Goal: Information Seeking & Learning: Learn about a topic

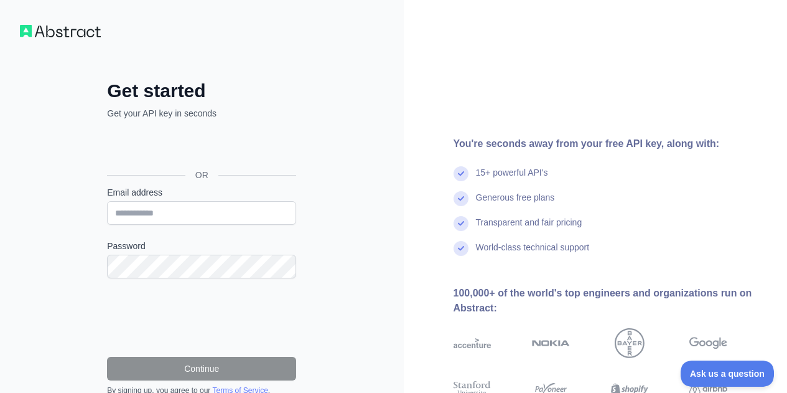
scroll to position [117, 0]
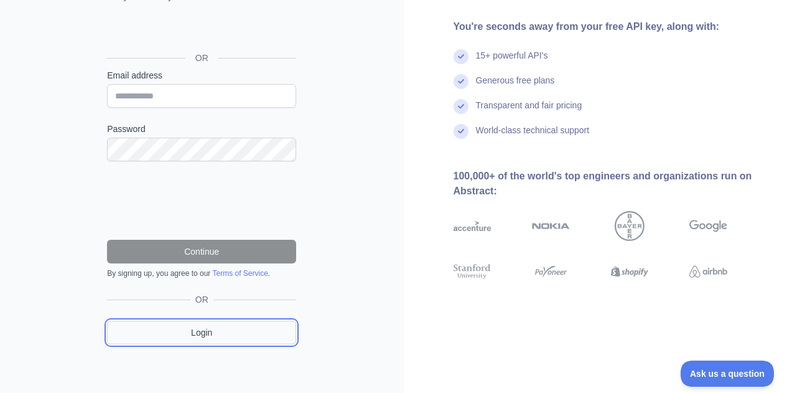
click at [203, 332] on link "Login" at bounding box center [201, 332] width 189 height 24
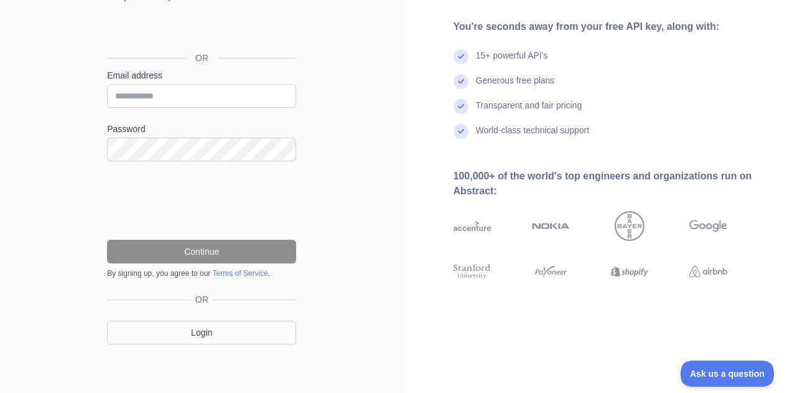
scroll to position [54, 0]
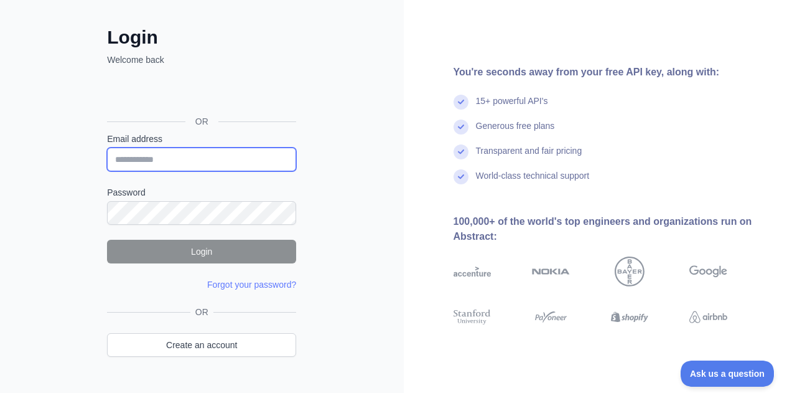
type input "**********"
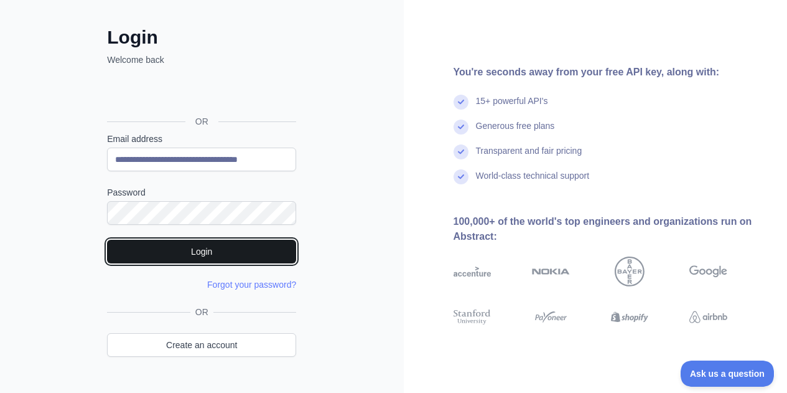
click at [174, 246] on button "Login" at bounding box center [201, 252] width 189 height 24
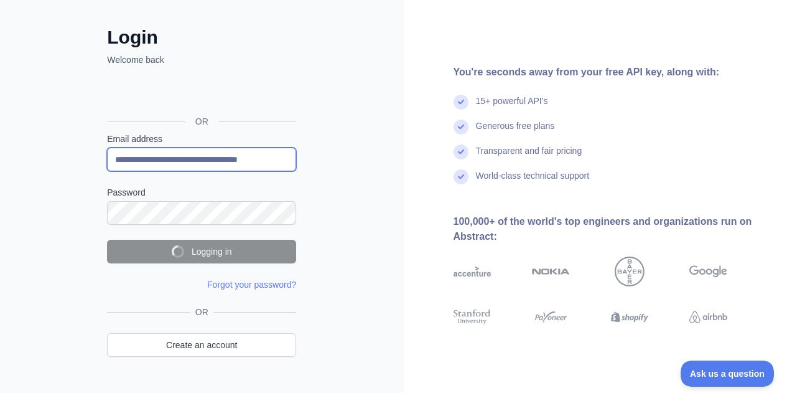
click at [266, 159] on input "**********" at bounding box center [201, 159] width 189 height 24
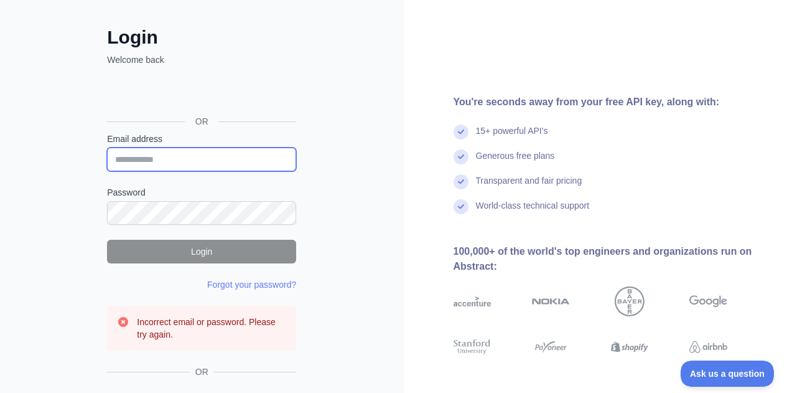
paste input "**********"
type input "**********"
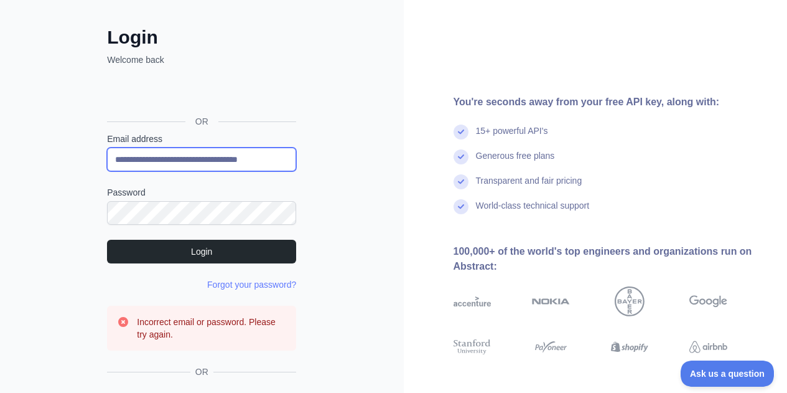
click at [266, 159] on input "**********" at bounding box center [201, 159] width 189 height 24
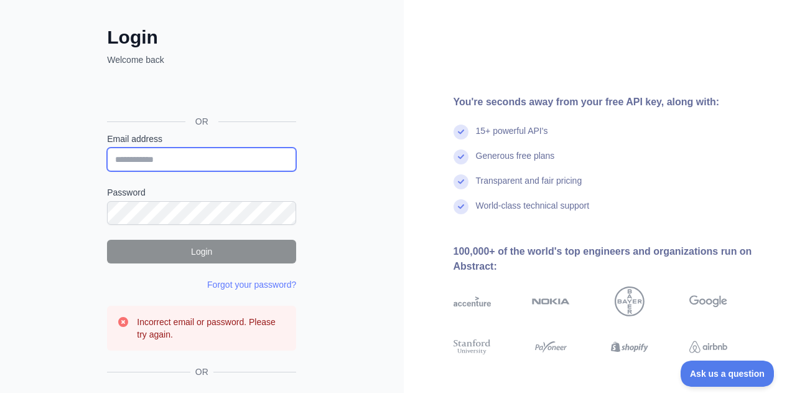
click at [264, 158] on input "Email address" at bounding box center [201, 159] width 189 height 24
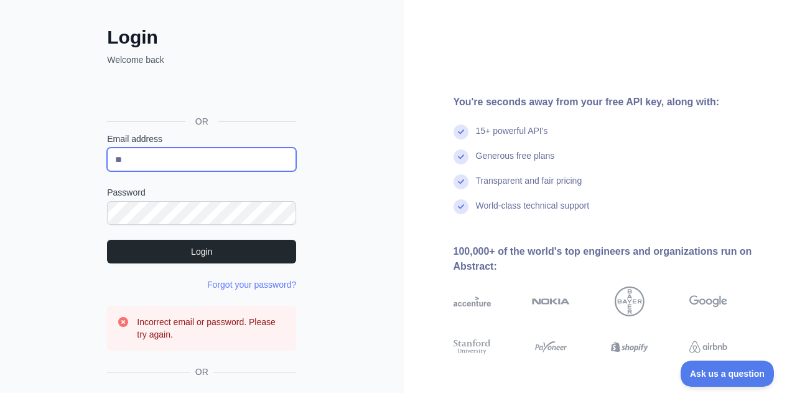
type input "**********"
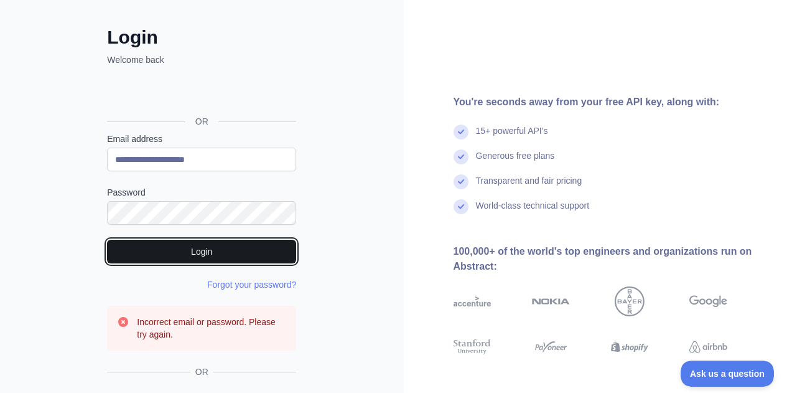
click at [168, 250] on button "Login" at bounding box center [201, 252] width 189 height 24
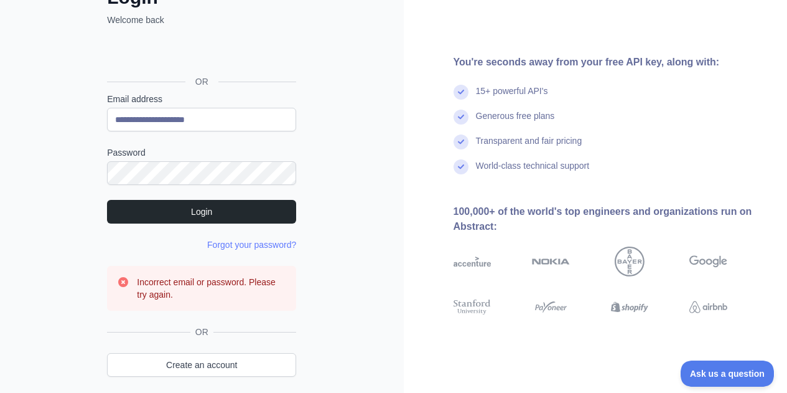
scroll to position [116, 0]
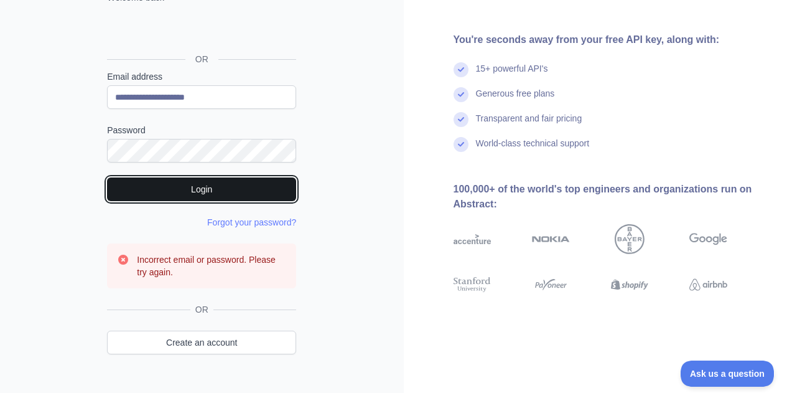
click at [129, 185] on button "Login" at bounding box center [201, 189] width 189 height 24
click at [236, 190] on button "Login" at bounding box center [201, 189] width 189 height 24
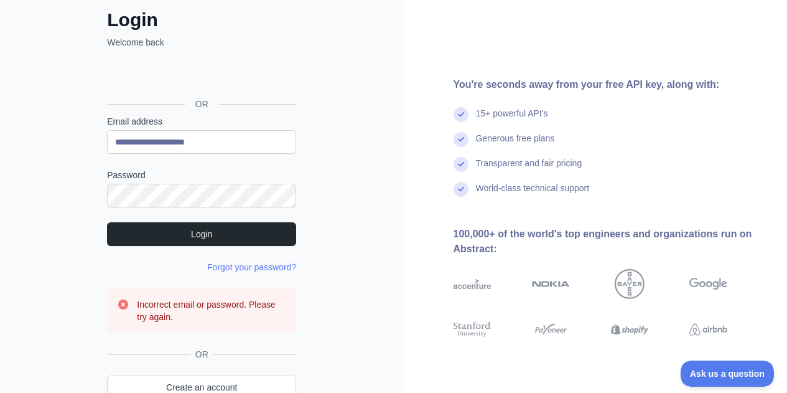
scroll to position [0, 0]
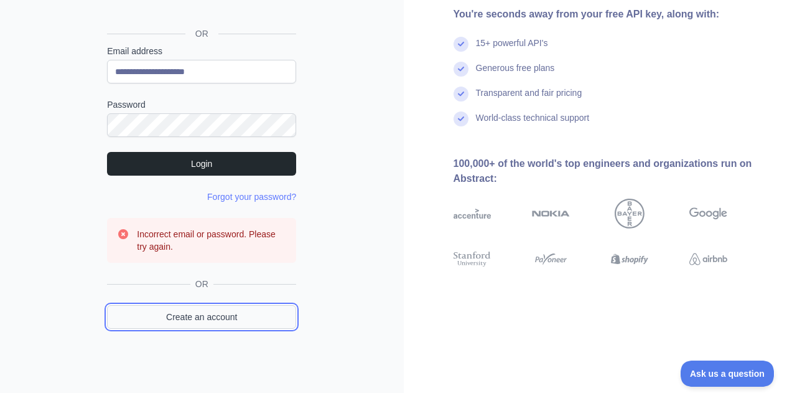
click at [205, 316] on link "Create an account" at bounding box center [201, 317] width 189 height 24
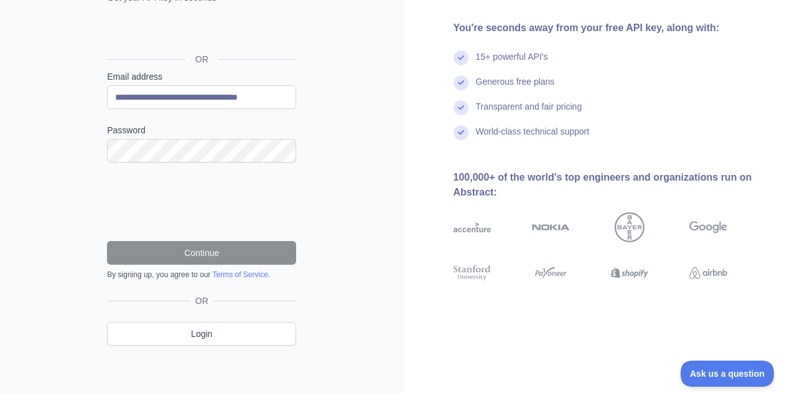
scroll to position [55, 0]
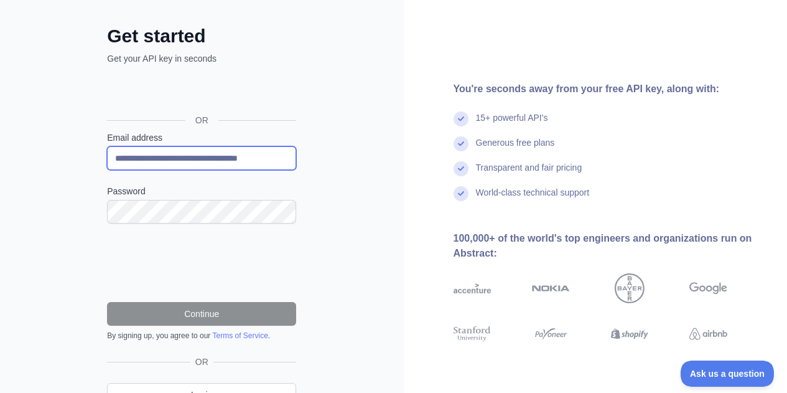
type input "**********"
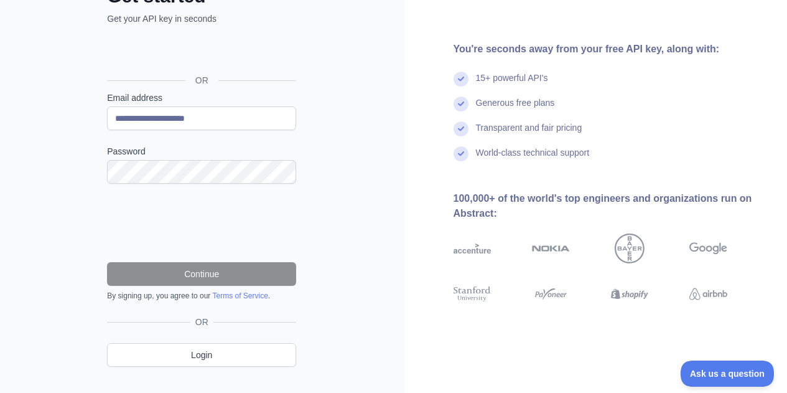
scroll to position [117, 0]
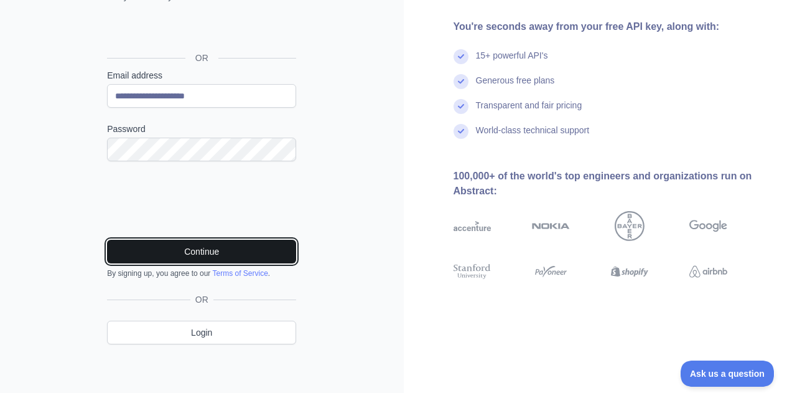
click at [233, 242] on button "Continue" at bounding box center [201, 252] width 189 height 24
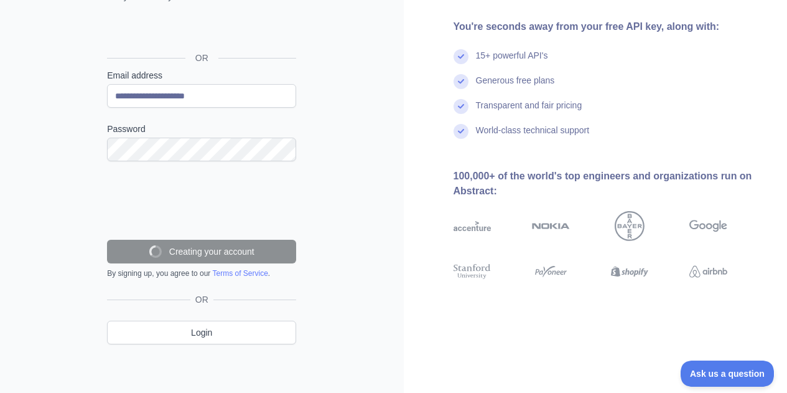
scroll to position [77, 0]
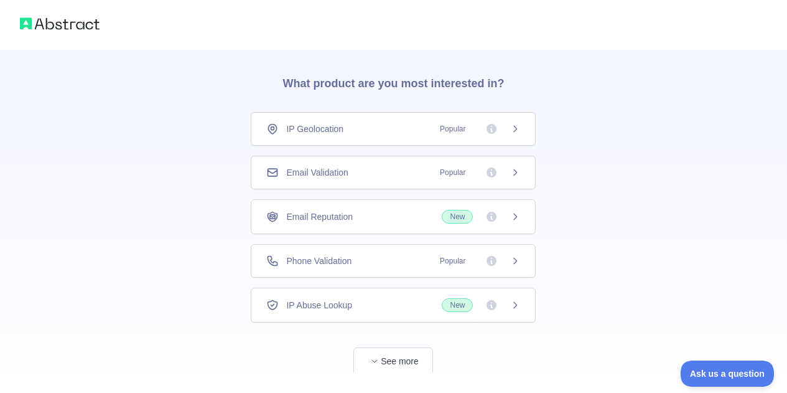
scroll to position [65, 0]
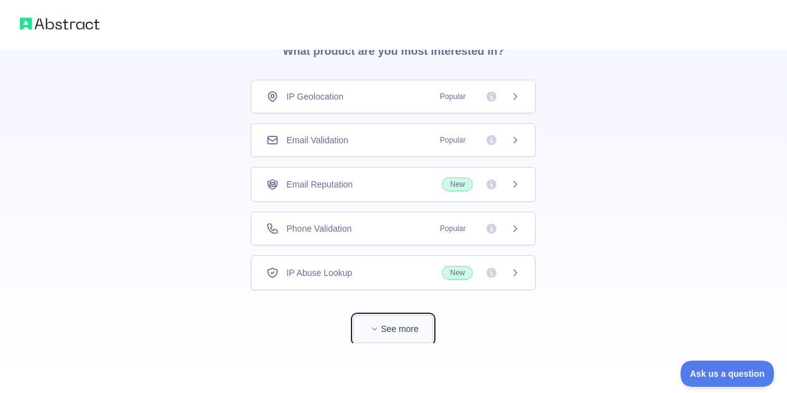
click at [416, 339] on button "See more" at bounding box center [393, 329] width 80 height 28
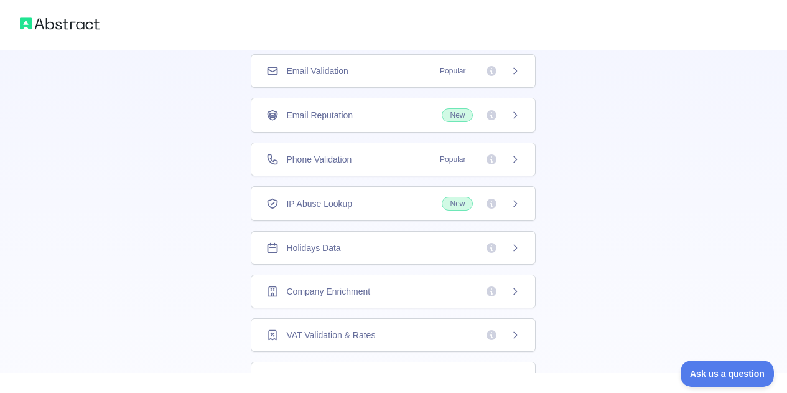
scroll to position [249, 0]
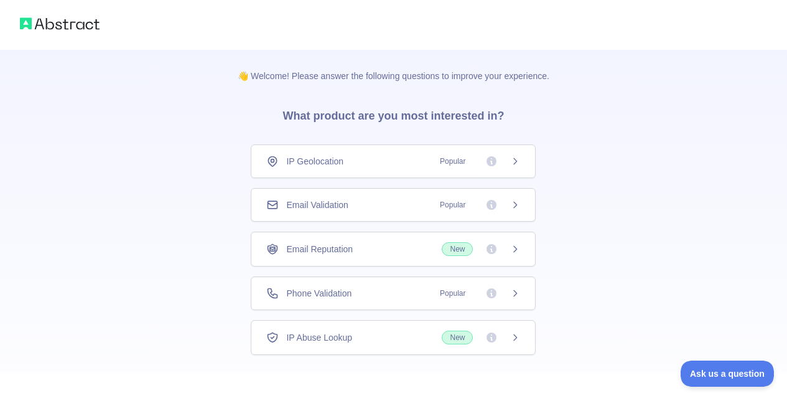
click at [460, 248] on span "New" at bounding box center [457, 249] width 31 height 14
click at [517, 159] on icon at bounding box center [515, 161] width 10 height 10
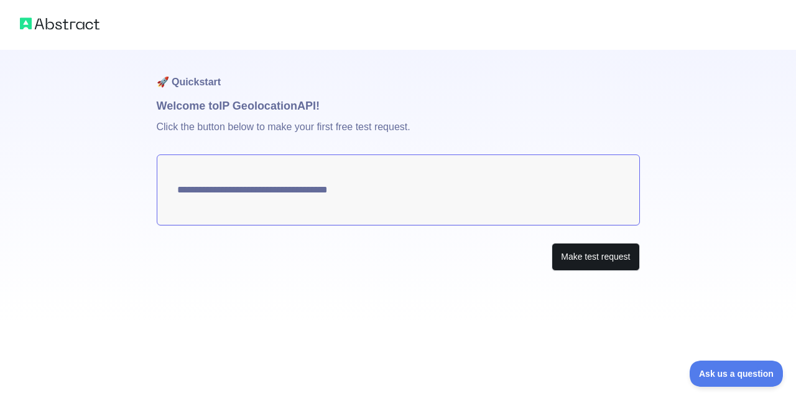
type textarea "**********"
click at [581, 255] on button "Make test request" at bounding box center [596, 257] width 88 height 28
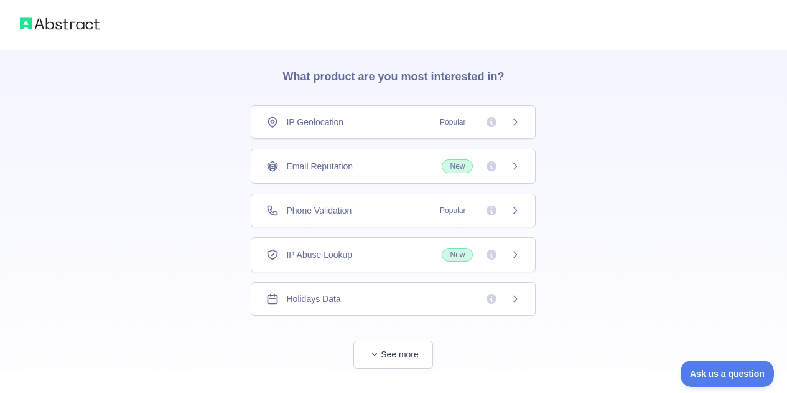
scroll to position [65, 0]
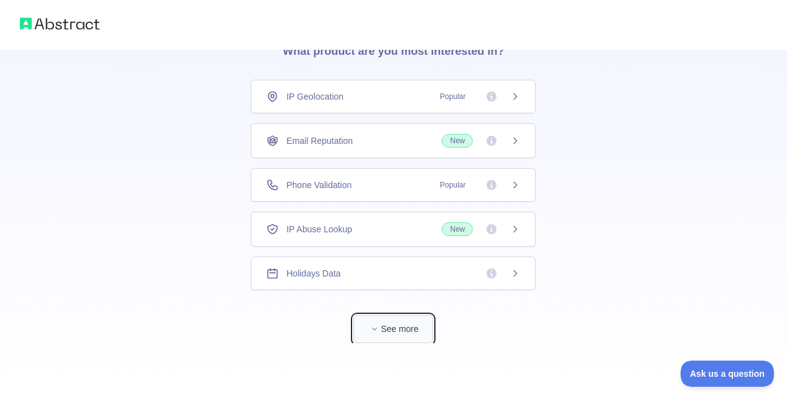
click at [396, 332] on button "See more" at bounding box center [393, 329] width 80 height 28
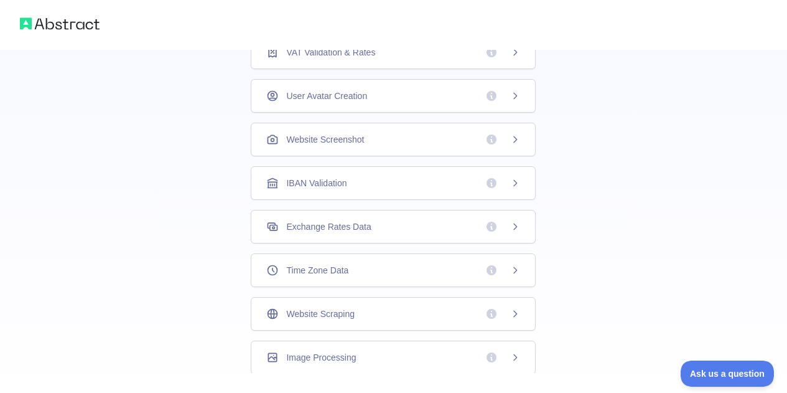
scroll to position [399, 0]
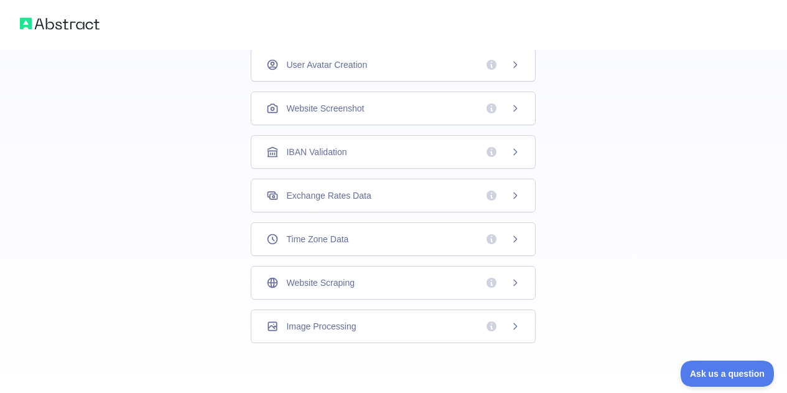
click at [472, 327] on div "Image Processing" at bounding box center [393, 326] width 254 height 12
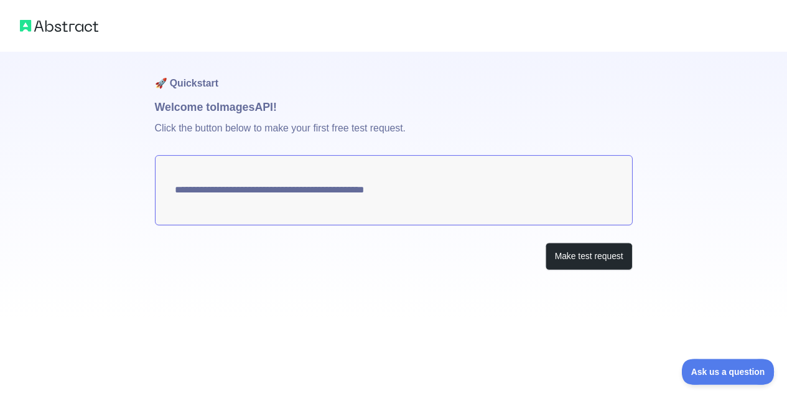
scroll to position [65, 0]
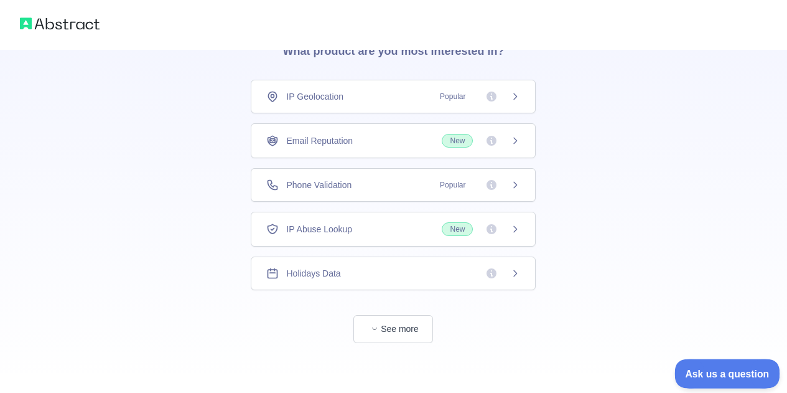
click at [686, 368] on span "Ask us a question" at bounding box center [721, 371] width 93 height 9
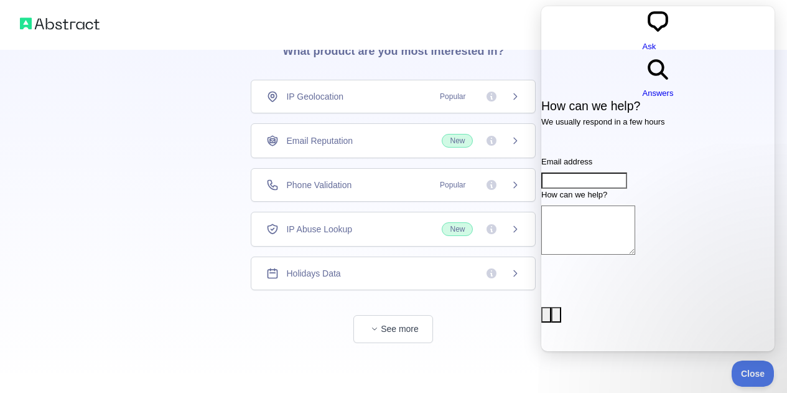
click at [495, 52] on h3 "What product are you most interested in?" at bounding box center [393, 48] width 261 height 62
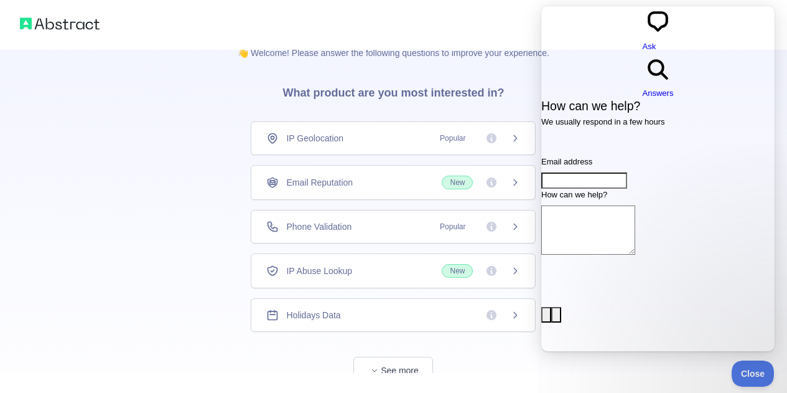
scroll to position [0, 0]
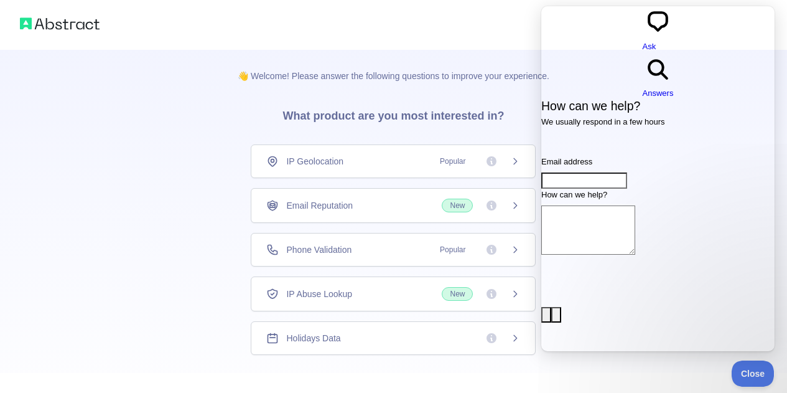
click at [498, 95] on h3 "What product are you most interested in?" at bounding box center [393, 113] width 261 height 62
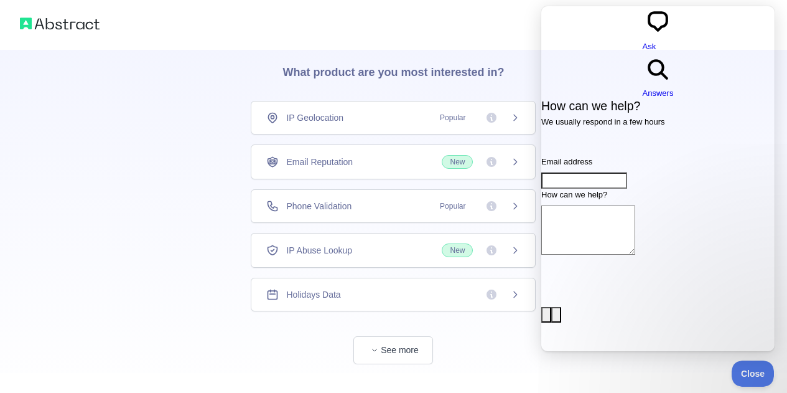
scroll to position [65, 0]
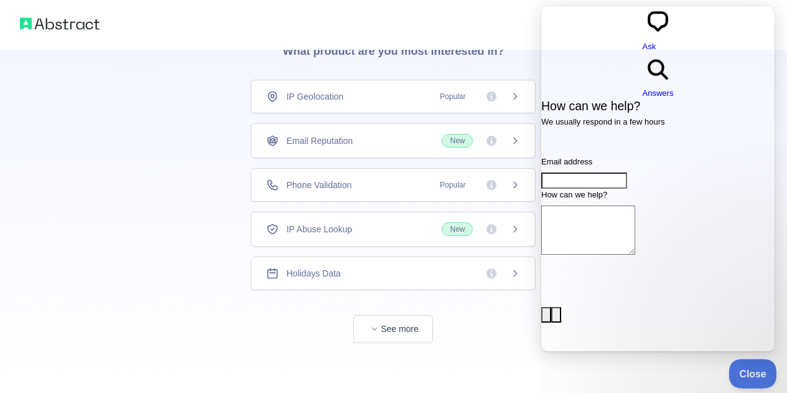
drag, startPoint x: 760, startPoint y: 368, endPoint x: 763, endPoint y: 359, distance: 9.8
click at [760, 369] on span "Close" at bounding box center [750, 371] width 42 height 9
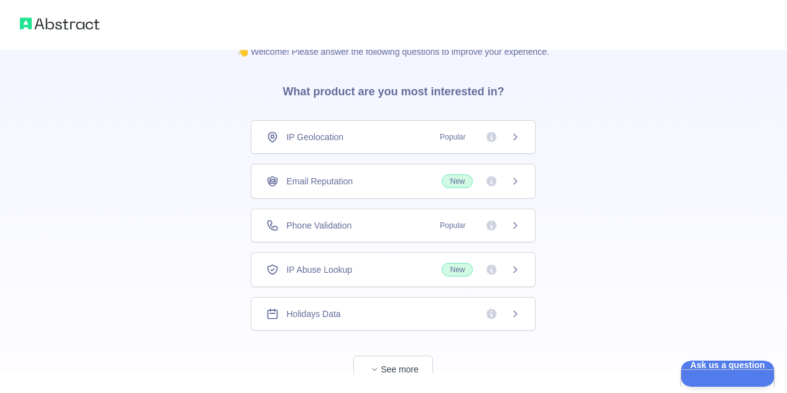
scroll to position [0, 0]
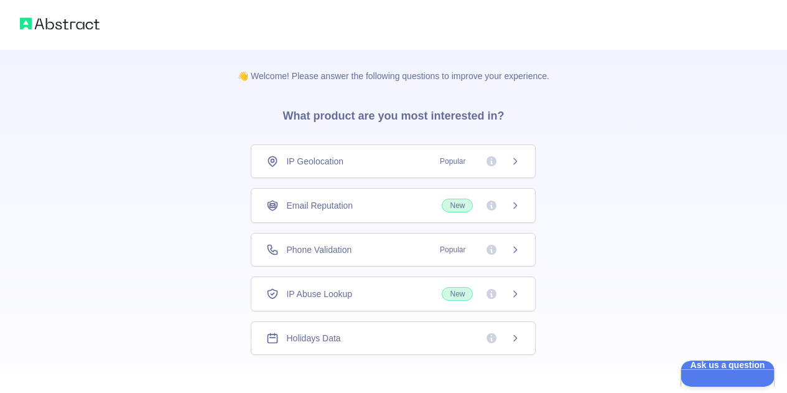
click at [368, 72] on p "👋 Welcome! Please answer the following questions to improve your experience." at bounding box center [394, 66] width 352 height 32
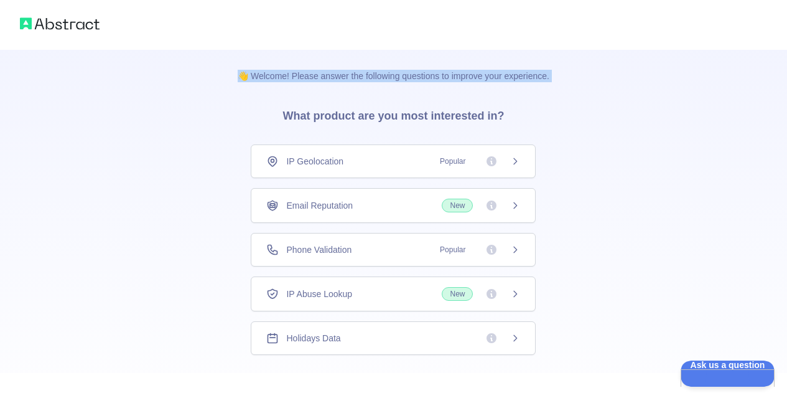
click at [368, 72] on p "👋 Welcome! Please answer the following questions to improve your experience." at bounding box center [394, 66] width 352 height 32
click at [549, 93] on div "👋 Welcome! Please answer the following questions to improve your experience. Wh…" at bounding box center [394, 229] width 352 height 358
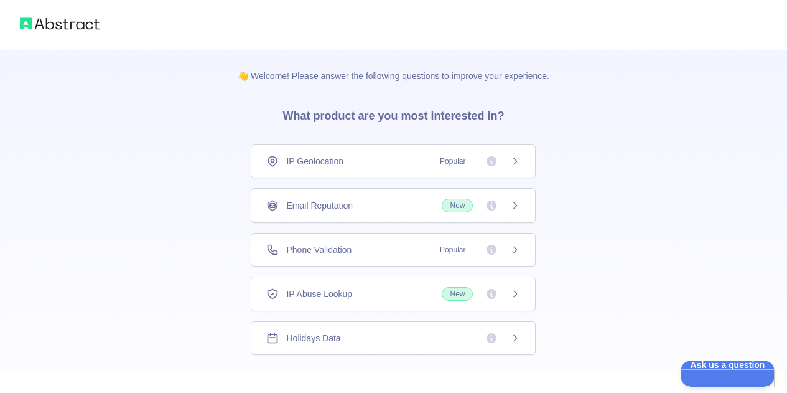
click at [474, 111] on h3 "What product are you most interested in?" at bounding box center [393, 113] width 261 height 62
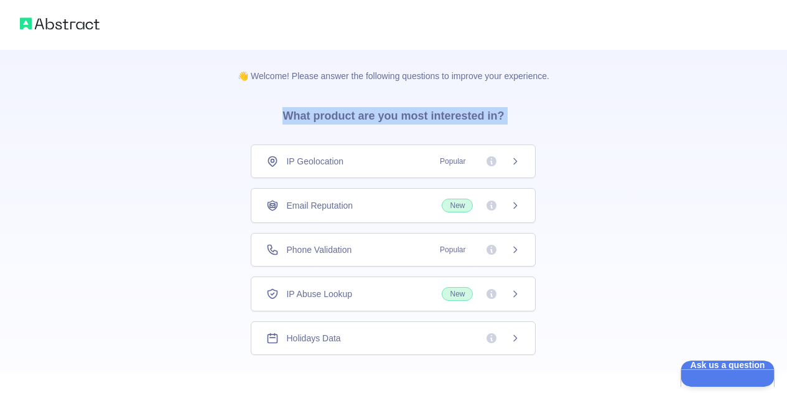
drag, startPoint x: 474, startPoint y: 111, endPoint x: 492, endPoint y: 118, distance: 19.1
click at [474, 111] on h3 "What product are you most interested in?" at bounding box center [393, 113] width 261 height 62
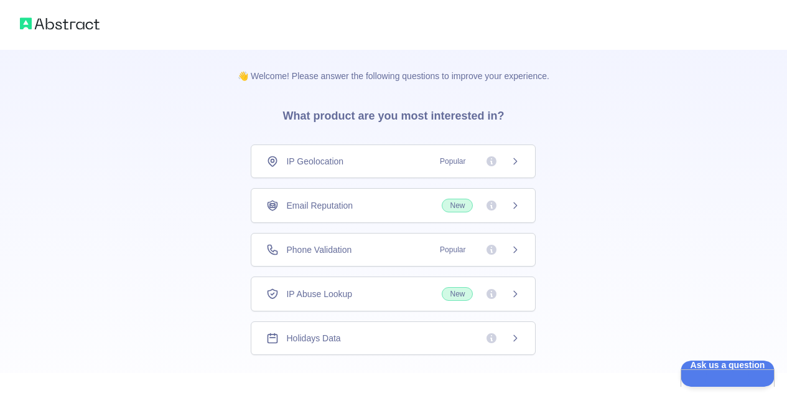
click at [582, 122] on div "👋 Welcome! Please answer the following questions to improve your experience. Wh…" at bounding box center [393, 228] width 787 height 457
click at [506, 154] on div "IP Geolocation Popular" at bounding box center [393, 161] width 285 height 34
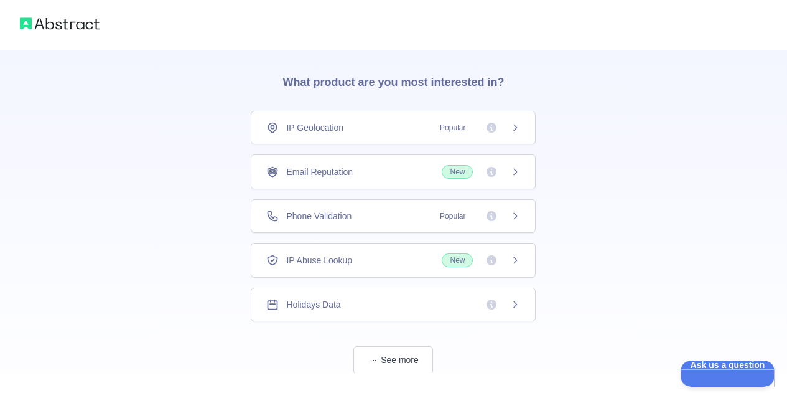
scroll to position [65, 0]
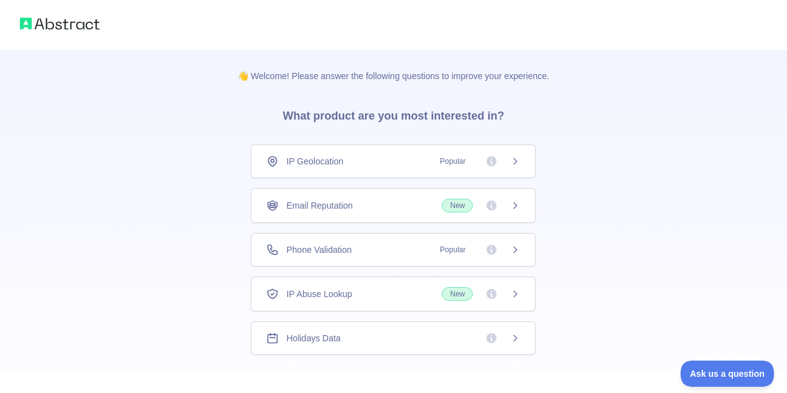
click at [516, 156] on span "Popular" at bounding box center [476, 161] width 88 height 12
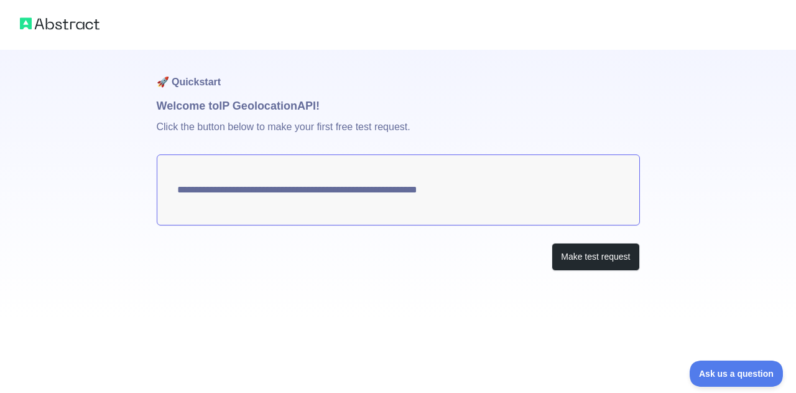
click at [314, 183] on textarea "**********" at bounding box center [398, 189] width 483 height 71
click at [265, 182] on textarea "**********" at bounding box center [398, 189] width 483 height 71
click at [579, 271] on div "**********" at bounding box center [398, 185] width 483 height 271
click at [577, 263] on button "Make test request" at bounding box center [596, 257] width 88 height 28
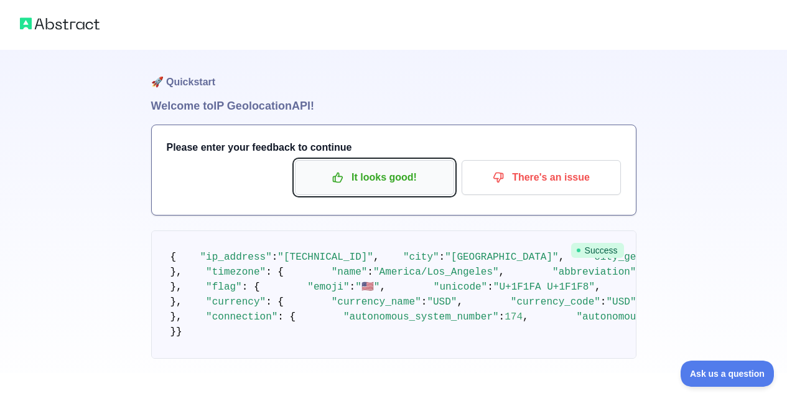
click at [406, 178] on p "It looks good!" at bounding box center [374, 177] width 141 height 21
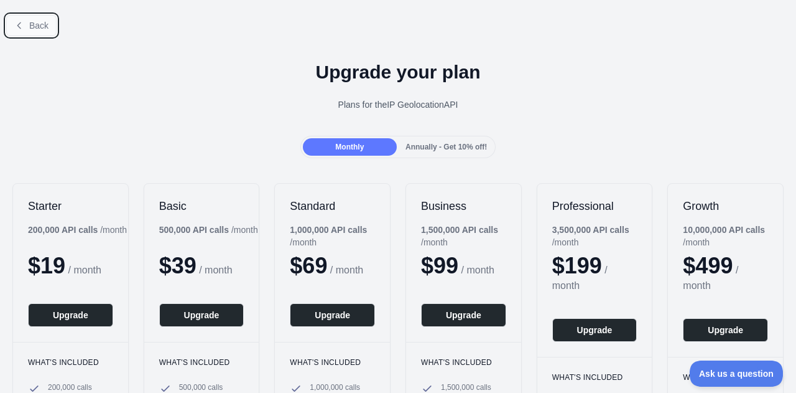
click at [40, 29] on span "Back" at bounding box center [38, 26] width 19 height 10
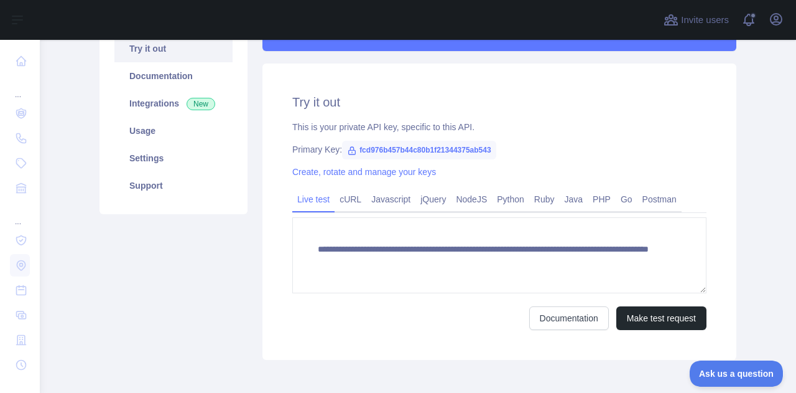
scroll to position [198, 0]
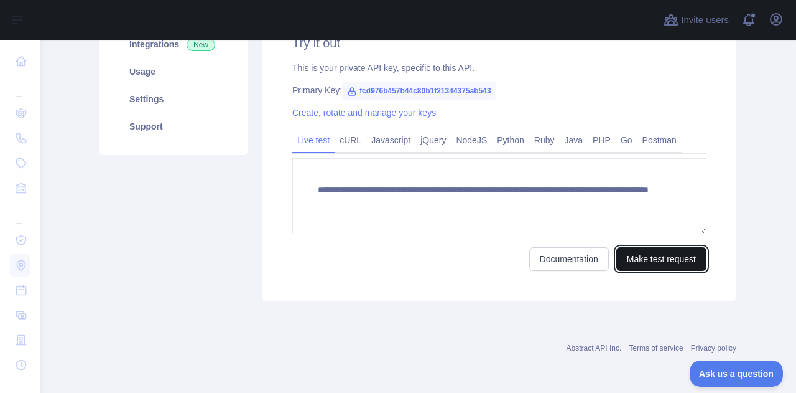
click at [647, 261] on button "Make test request" at bounding box center [662, 259] width 90 height 24
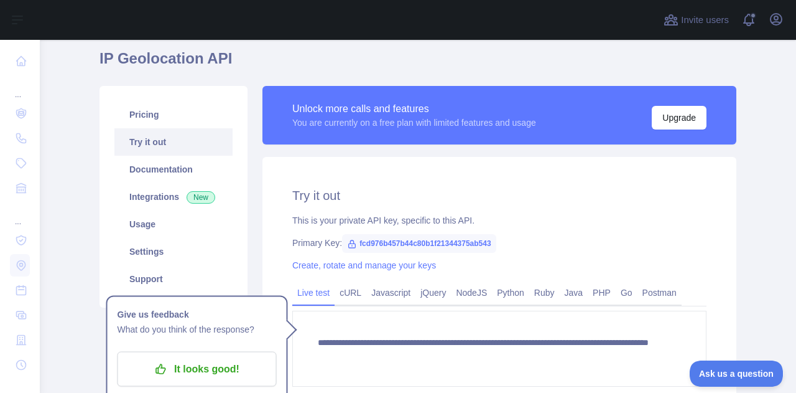
scroll to position [0, 0]
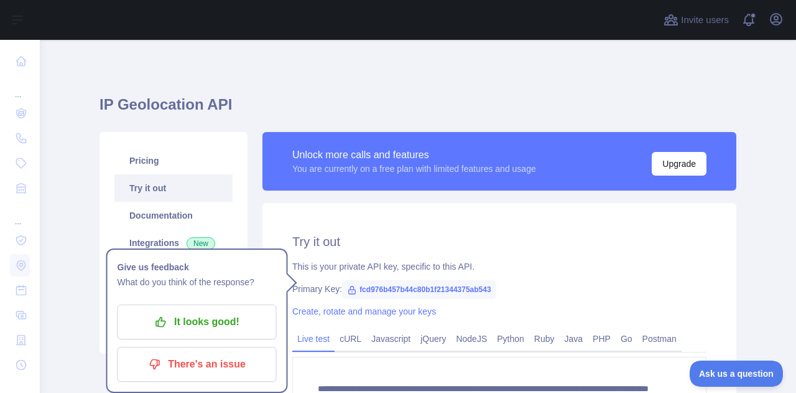
click at [299, 105] on h1 "IP Geolocation API" at bounding box center [418, 110] width 637 height 30
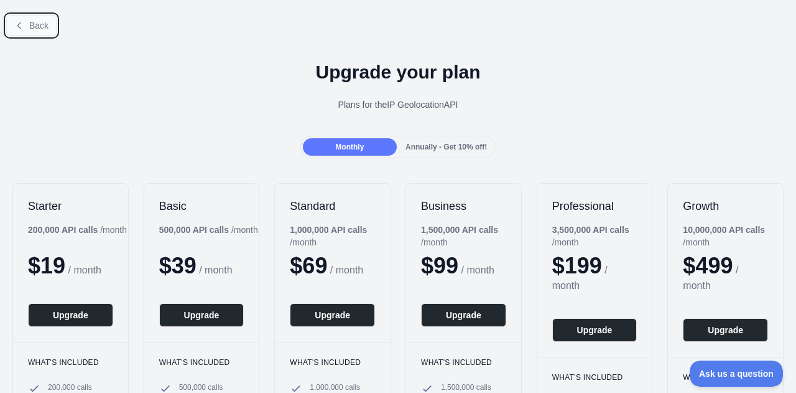
click at [11, 17] on button "Back" at bounding box center [31, 25] width 50 height 21
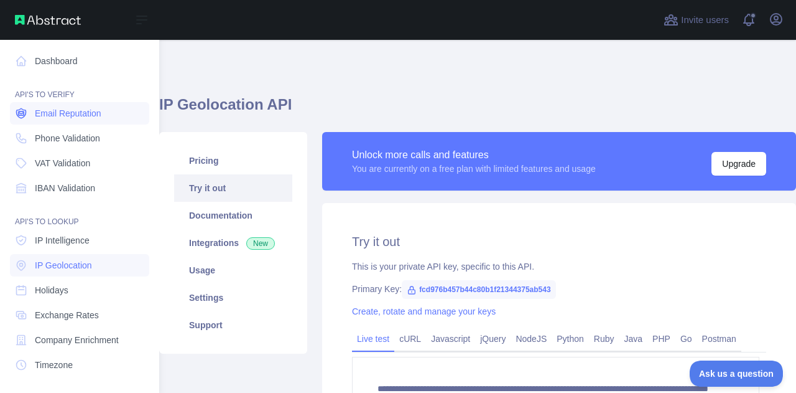
click at [74, 118] on span "Email Reputation" at bounding box center [68, 113] width 67 height 12
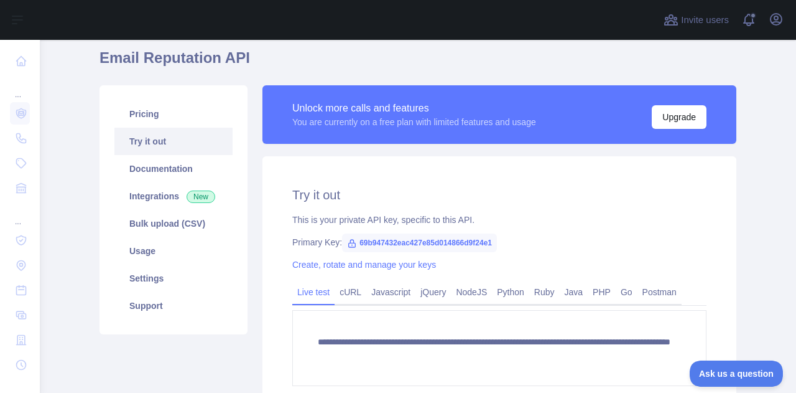
scroll to position [62, 0]
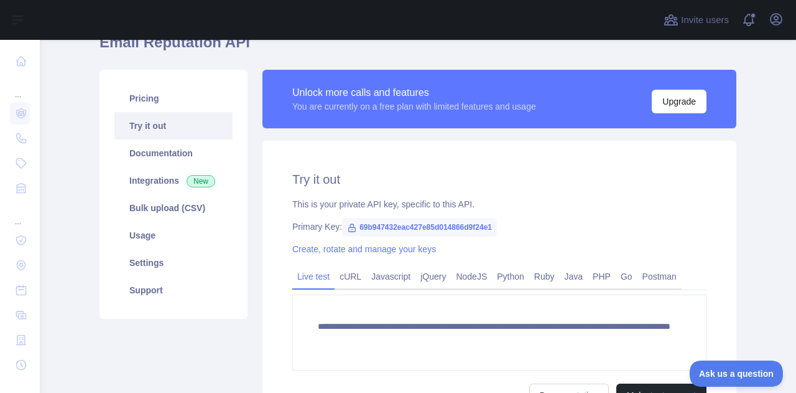
type textarea "**********"
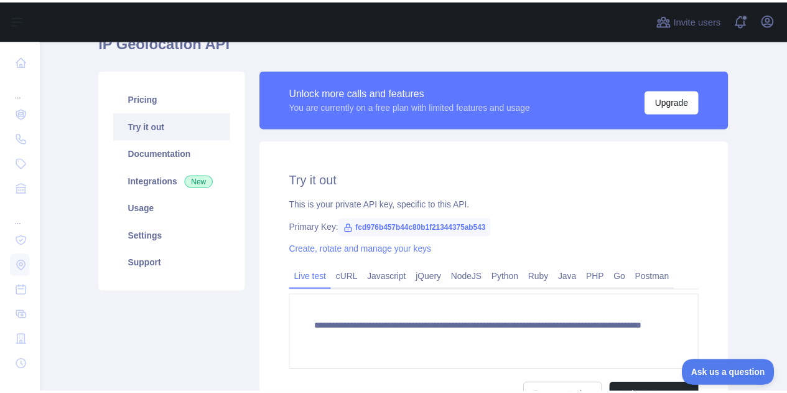
scroll to position [53, 0]
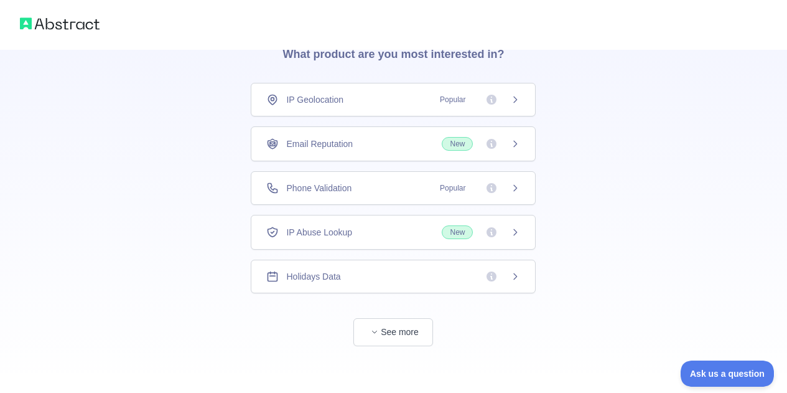
scroll to position [62, 0]
click at [373, 147] on div "Email Reputation New" at bounding box center [393, 143] width 254 height 14
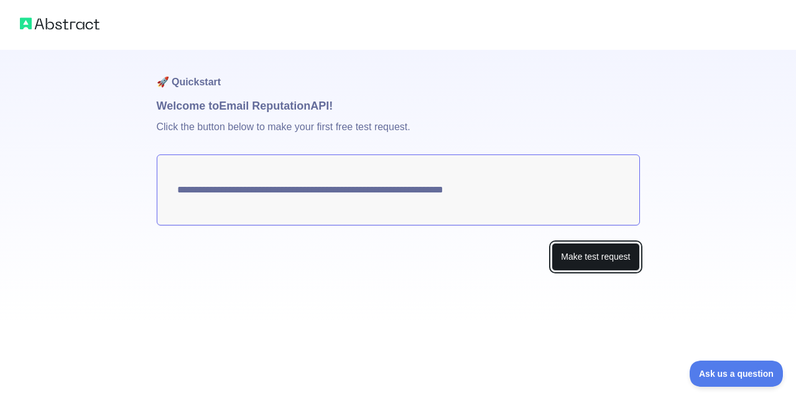
click at [591, 255] on button "Make test request" at bounding box center [596, 257] width 88 height 28
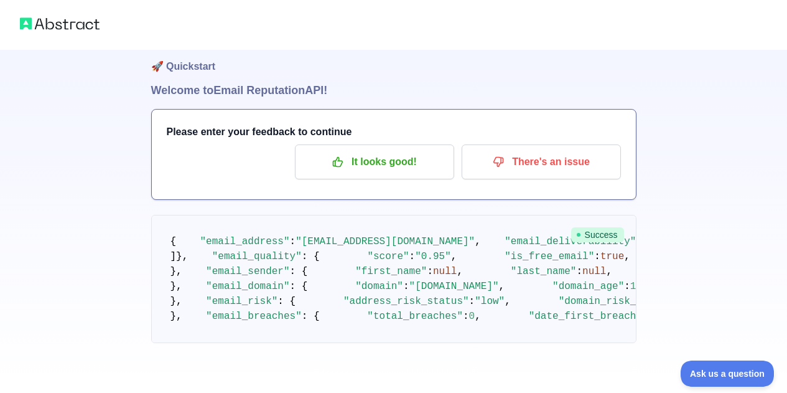
scroll to position [777, 0]
click at [312, 230] on pre "{ "email_address" : "jz3040537708@gmail.com" , "email_deliverability" : { "stat…" at bounding box center [393, 279] width 485 height 128
click at [302, 311] on span ": {" at bounding box center [311, 316] width 18 height 11
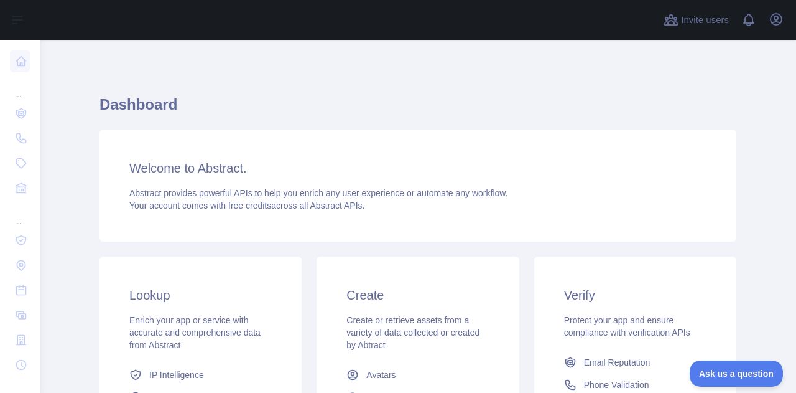
click at [607, 145] on div "Welcome to Abstract. Abstract provides powerful APIs to help you enrich any use…" at bounding box center [418, 185] width 637 height 112
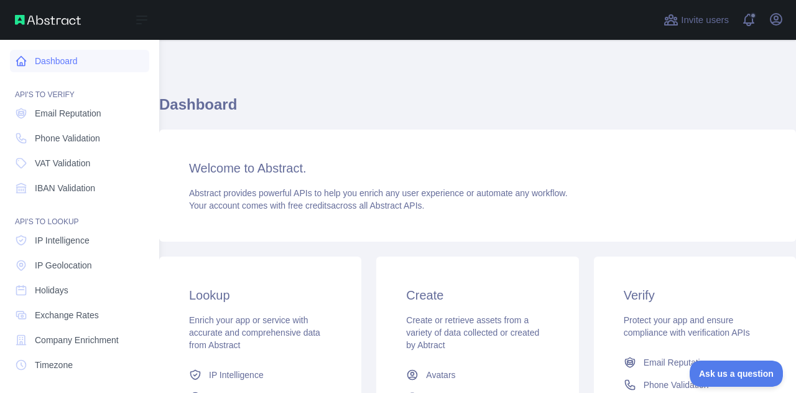
click at [83, 65] on link "Dashboard" at bounding box center [79, 61] width 139 height 22
click at [80, 117] on span "Email Reputation" at bounding box center [68, 113] width 67 height 12
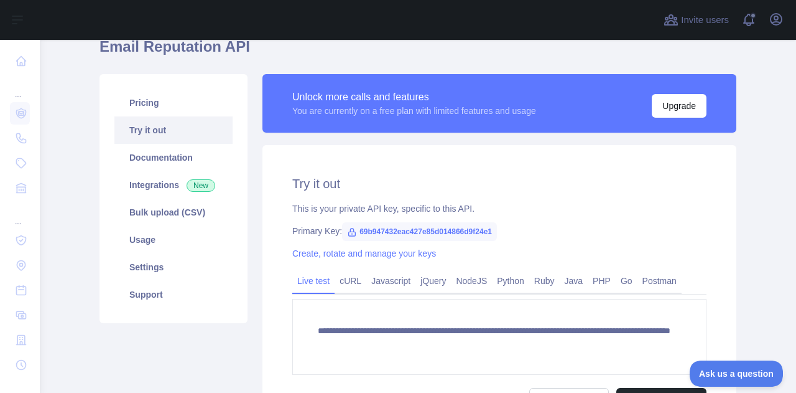
scroll to position [124, 0]
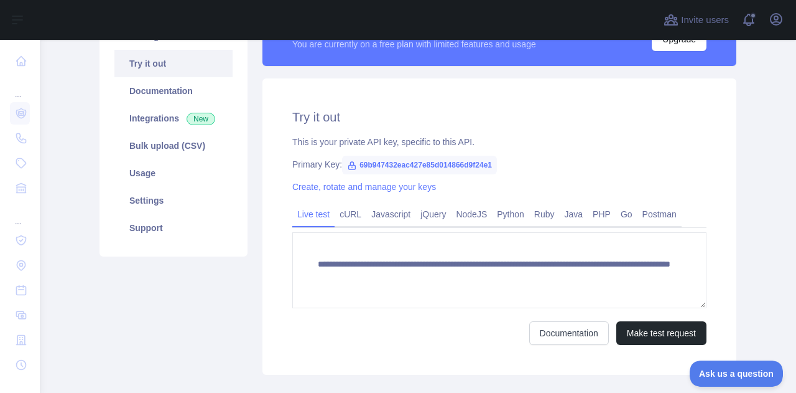
click at [362, 167] on span "69b947432eac427e85d014866d9f24e1" at bounding box center [419, 165] width 155 height 19
click at [572, 217] on link "Java" at bounding box center [574, 214] width 29 height 20
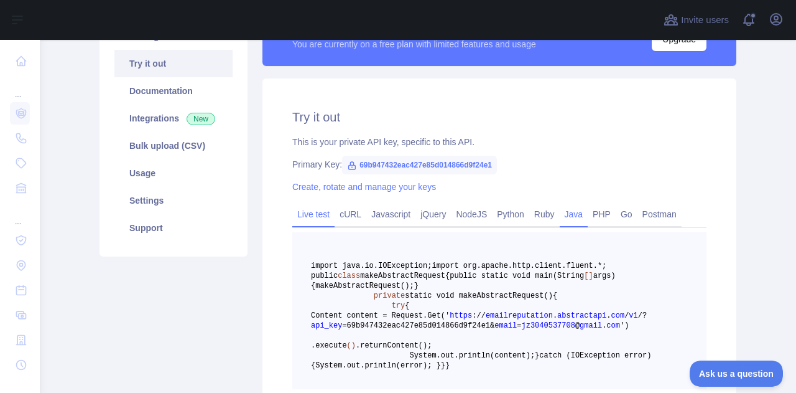
click at [304, 215] on link "Live test" at bounding box center [313, 214] width 42 height 20
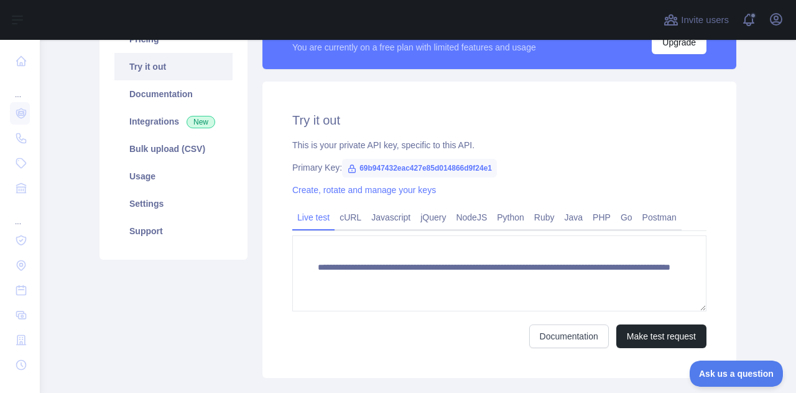
scroll to position [0, 0]
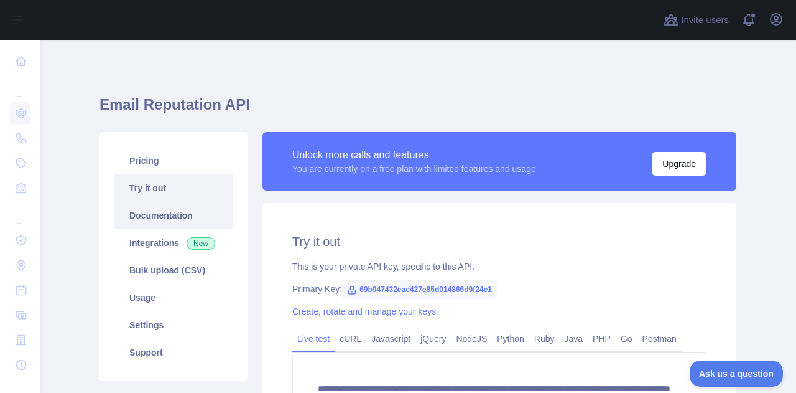
click at [181, 217] on link "Documentation" at bounding box center [173, 215] width 118 height 27
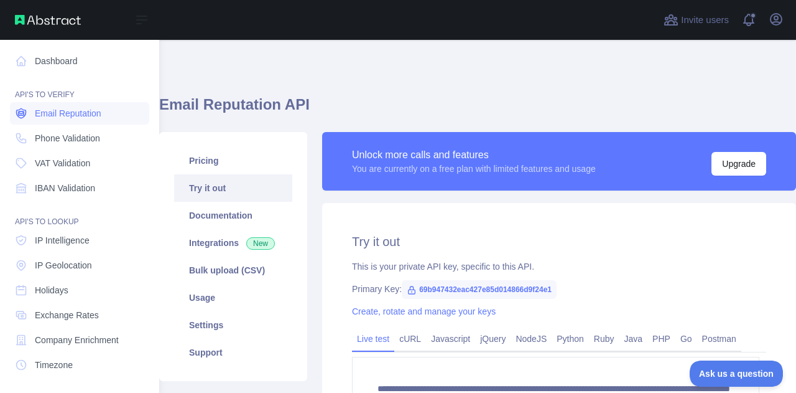
click at [86, 108] on span "Email Reputation" at bounding box center [68, 113] width 67 height 12
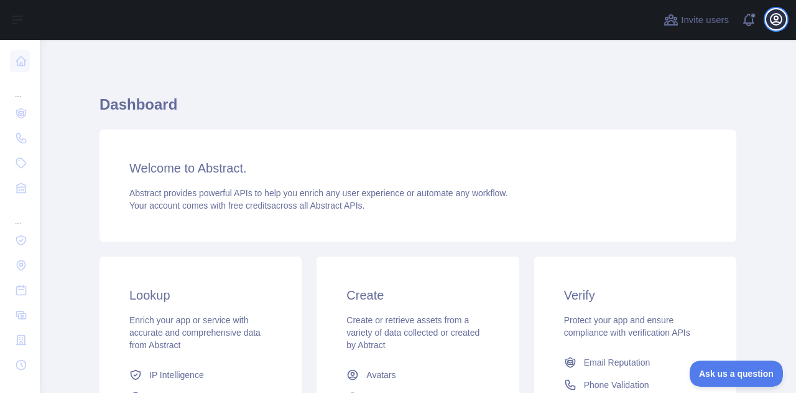
click at [782, 21] on icon "button" at bounding box center [776, 19] width 11 height 11
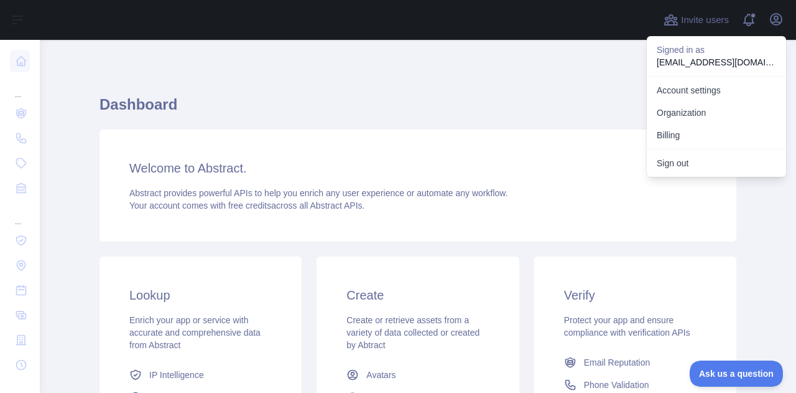
click at [483, 111] on h1 "Dashboard" at bounding box center [418, 110] width 637 height 30
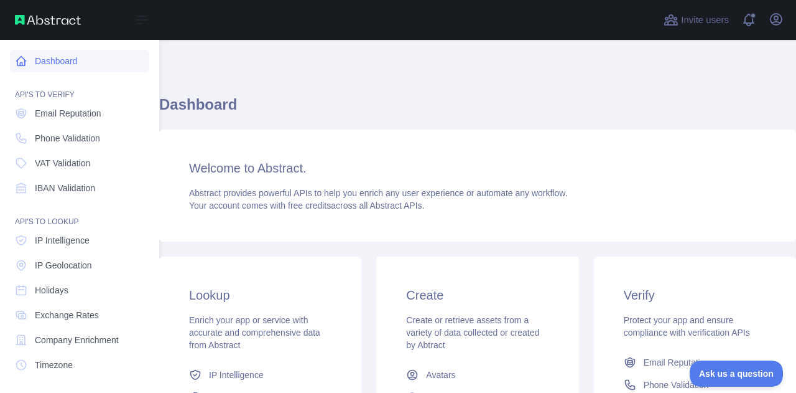
click at [55, 60] on link "Dashboard" at bounding box center [79, 61] width 139 height 22
click at [80, 108] on span "Email Reputation" at bounding box center [68, 113] width 67 height 12
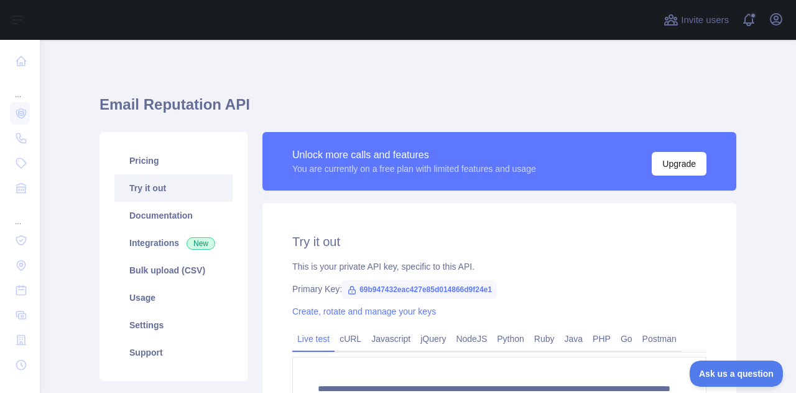
scroll to position [62, 0]
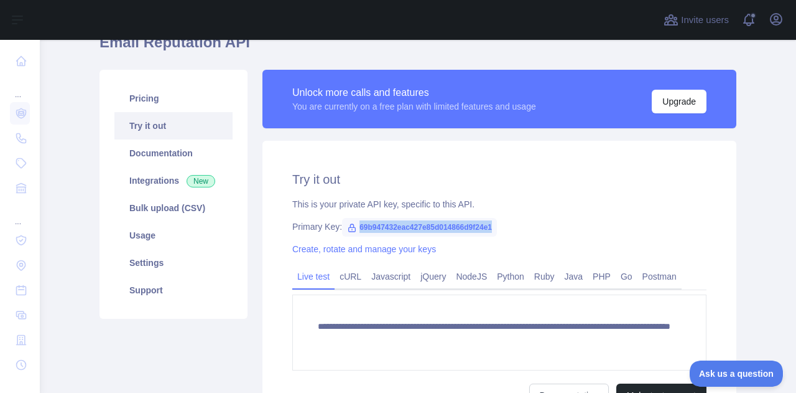
drag, startPoint x: 490, startPoint y: 227, endPoint x: 359, endPoint y: 229, distance: 131.3
click at [351, 229] on span "69b947432eac427e85d014866d9f24e1" at bounding box center [419, 227] width 155 height 19
copy span "69b947432eac427e85d014866d9f24e1"
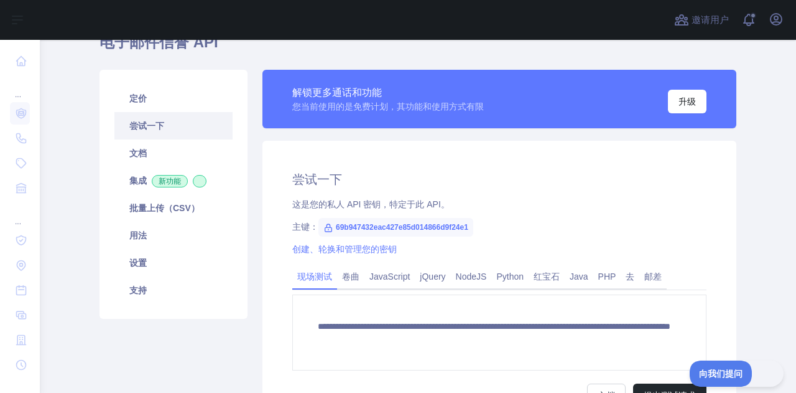
click at [408, 151] on div "**********" at bounding box center [500, 289] width 474 height 296
click at [161, 193] on link "集成 新功能" at bounding box center [173, 180] width 118 height 27
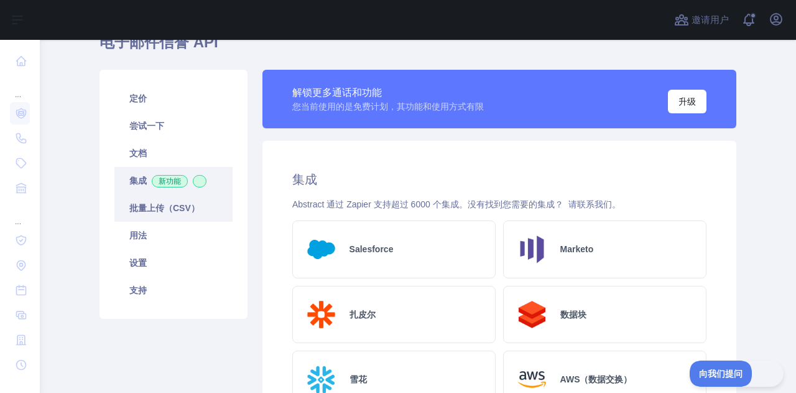
click at [149, 206] on font "批量上传（CSV）" at bounding box center [164, 208] width 70 height 10
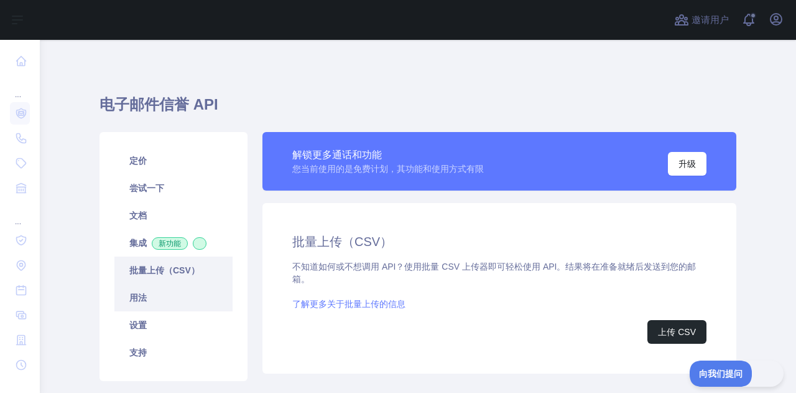
click at [164, 305] on link "用法" at bounding box center [173, 297] width 118 height 27
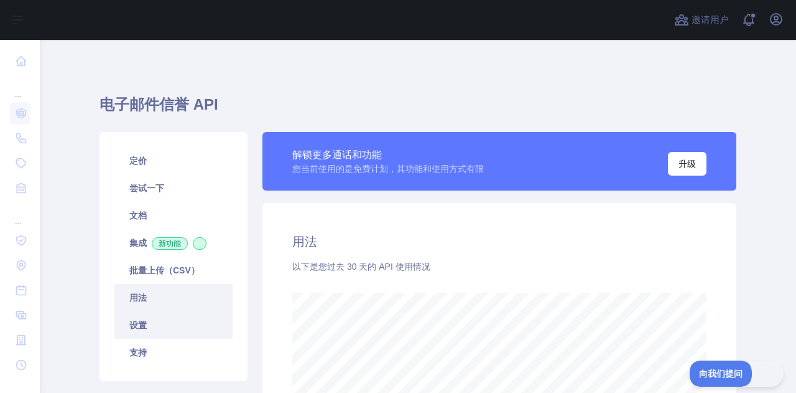
click at [188, 324] on link "设置" at bounding box center [173, 324] width 118 height 27
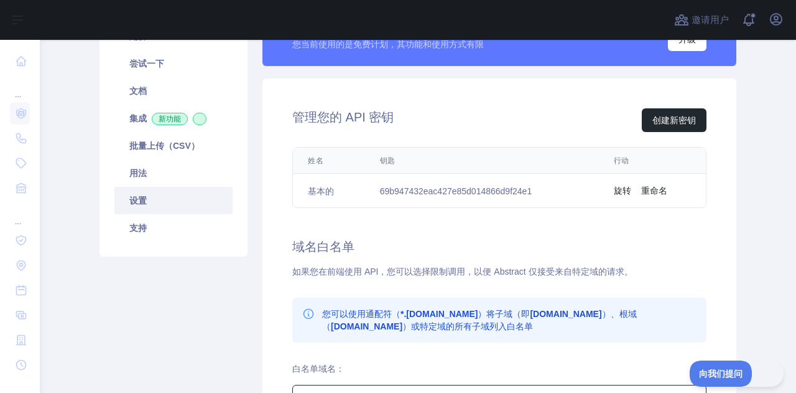
scroll to position [62, 0]
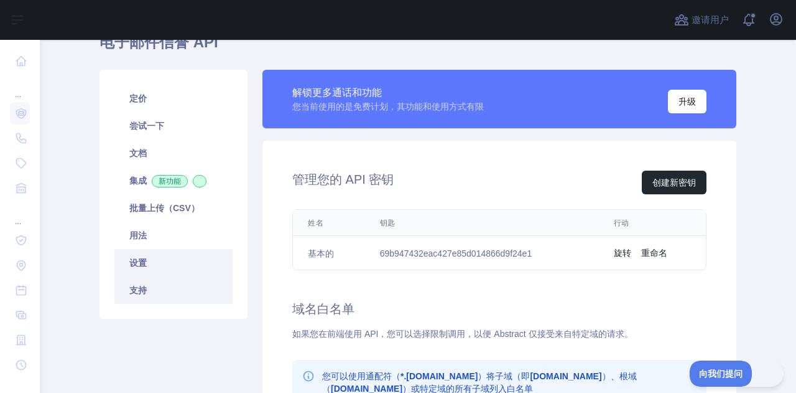
click at [190, 296] on link "支持" at bounding box center [173, 289] width 118 height 27
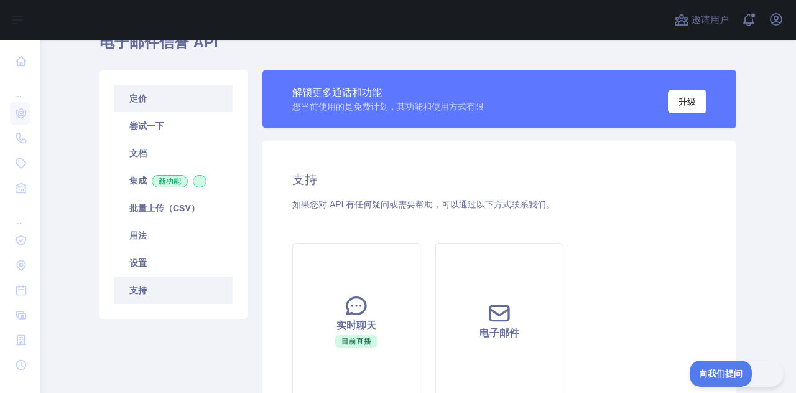
click at [170, 100] on link "定价" at bounding box center [173, 98] width 118 height 27
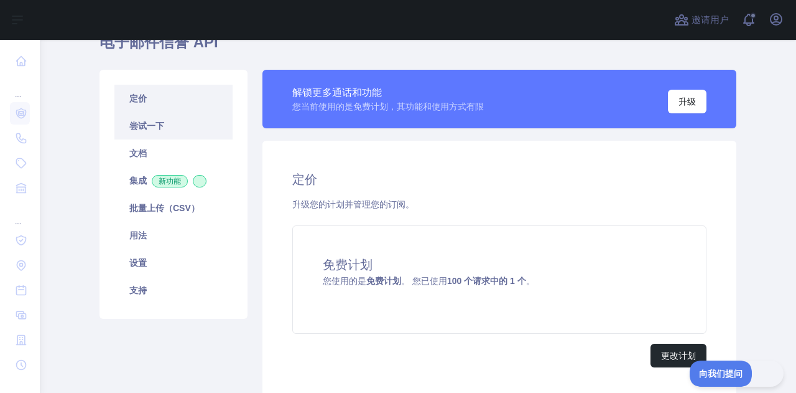
click at [166, 114] on link "尝试一下" at bounding box center [173, 125] width 118 height 27
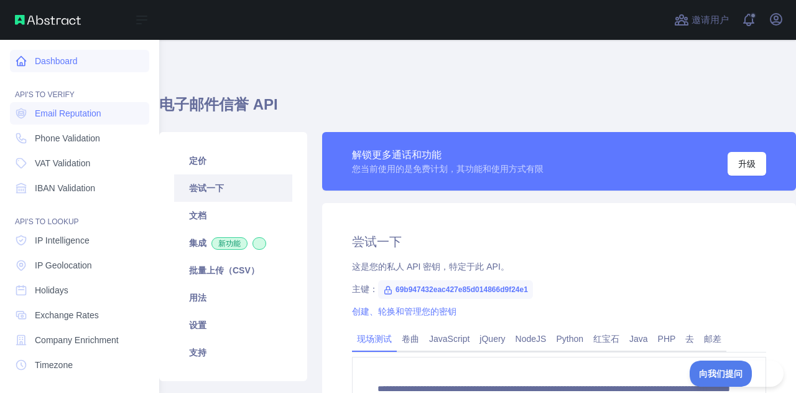
click at [22, 58] on icon at bounding box center [21, 61] width 12 height 12
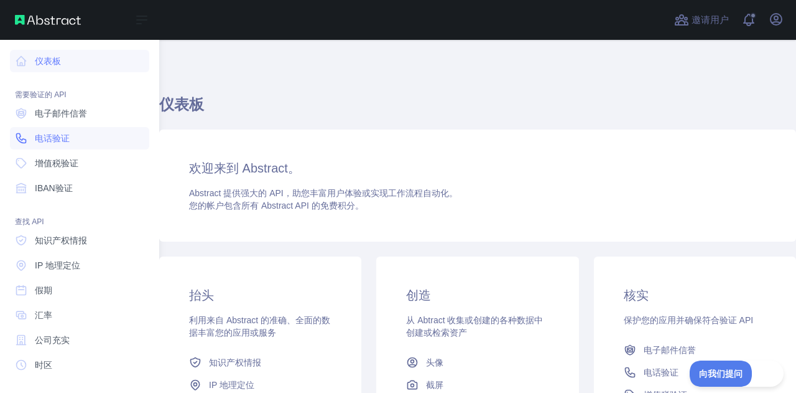
click at [76, 135] on link "电话验证" at bounding box center [79, 138] width 139 height 22
click at [97, 67] on link "仪表板" at bounding box center [79, 61] width 139 height 22
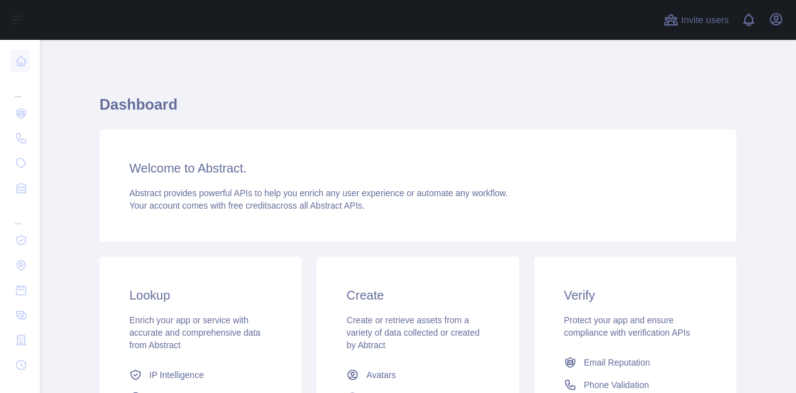
click at [484, 110] on h1 "Dashboard" at bounding box center [418, 110] width 637 height 30
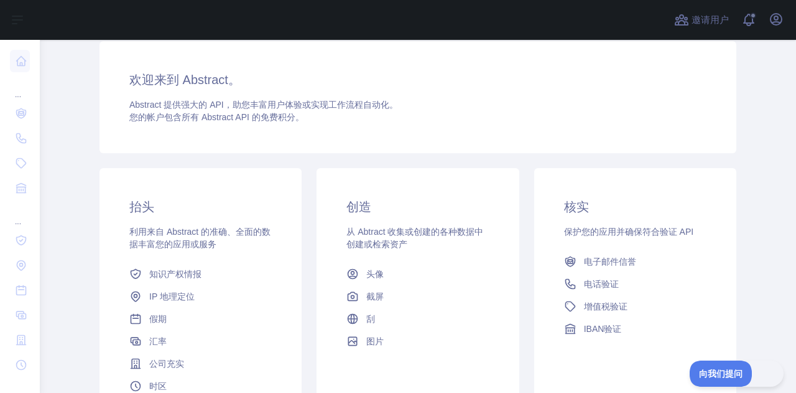
scroll to position [124, 0]
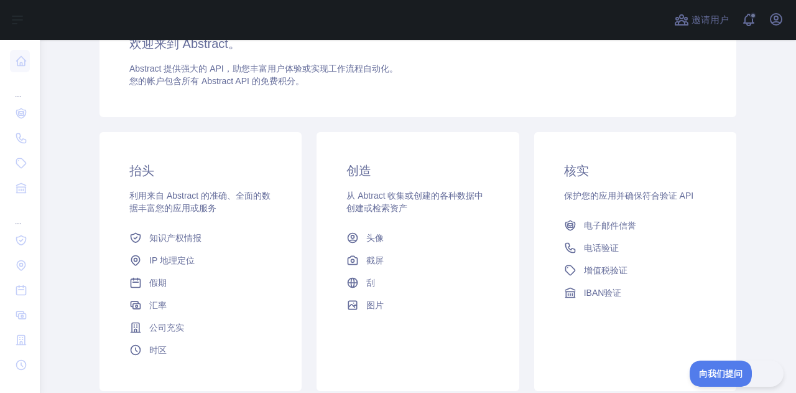
click at [627, 192] on font "保护您的应用并确保符合验证 API" at bounding box center [628, 195] width 129 height 10
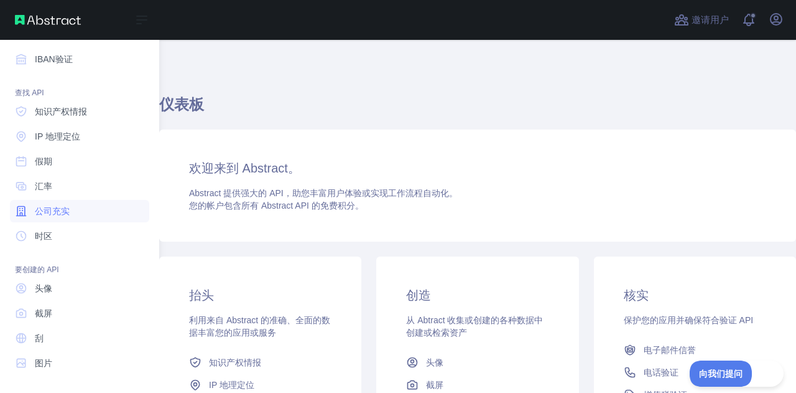
scroll to position [130, 0]
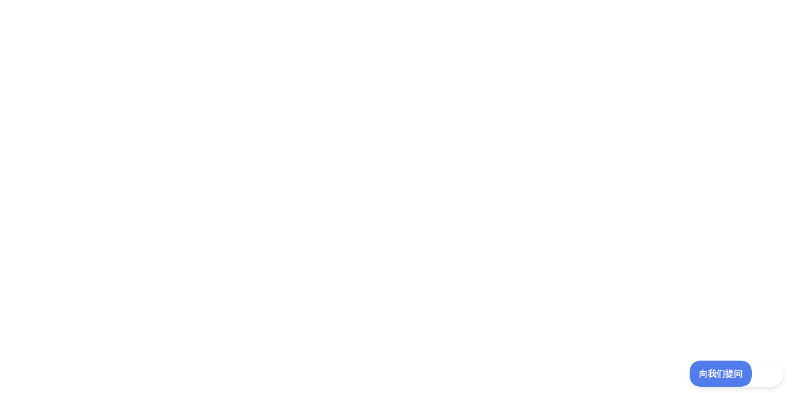
click at [582, 37] on div at bounding box center [398, 196] width 796 height 393
